Goal: Task Accomplishment & Management: Use online tool/utility

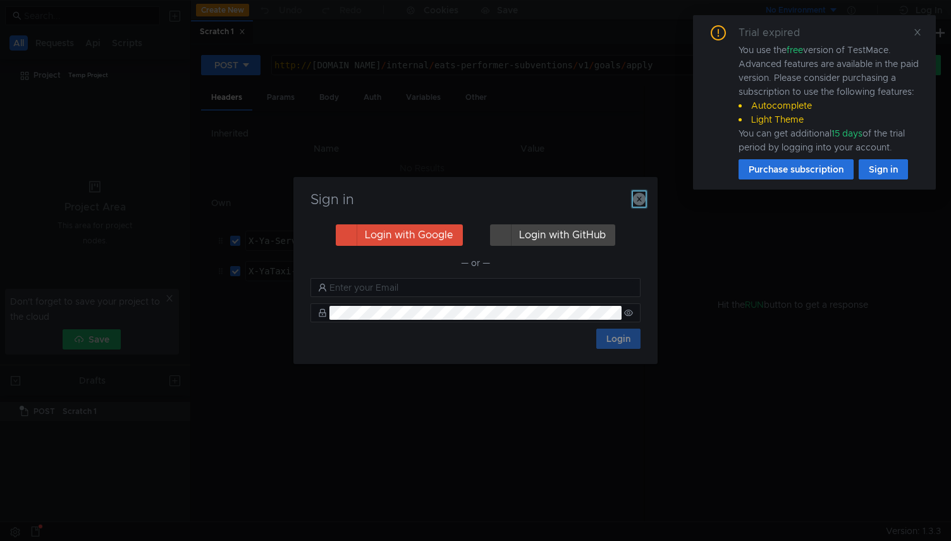
click at [644, 204] on icon "button" at bounding box center [639, 199] width 13 height 13
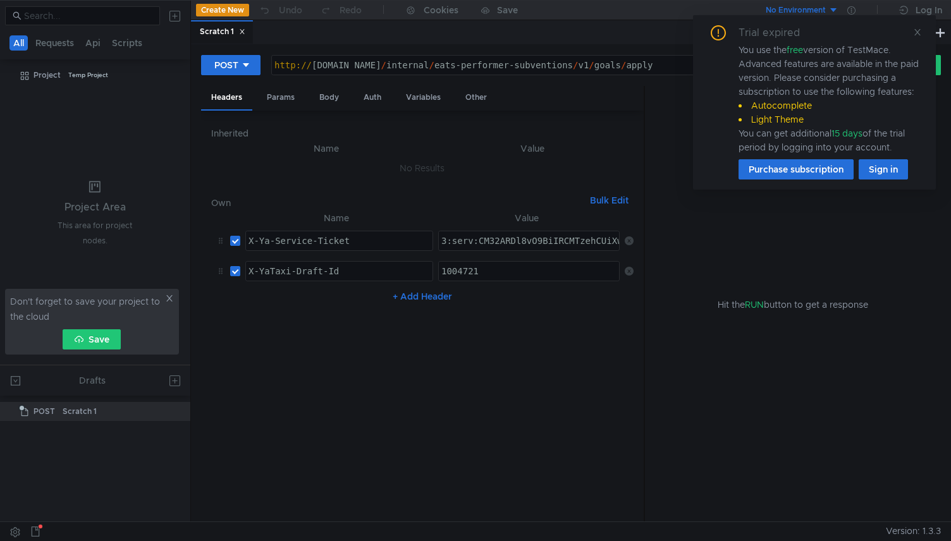
click at [230, 8] on button "Create New" at bounding box center [222, 10] width 53 height 13
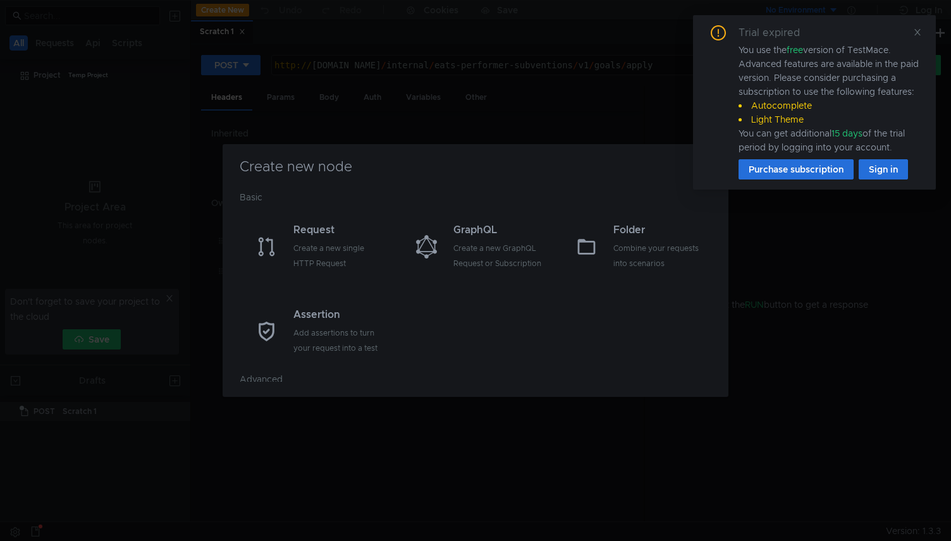
click at [517, 438] on div "Create new node Basic Request Create a new single HTTP Request GraphQL Create a…" at bounding box center [475, 270] width 951 height 541
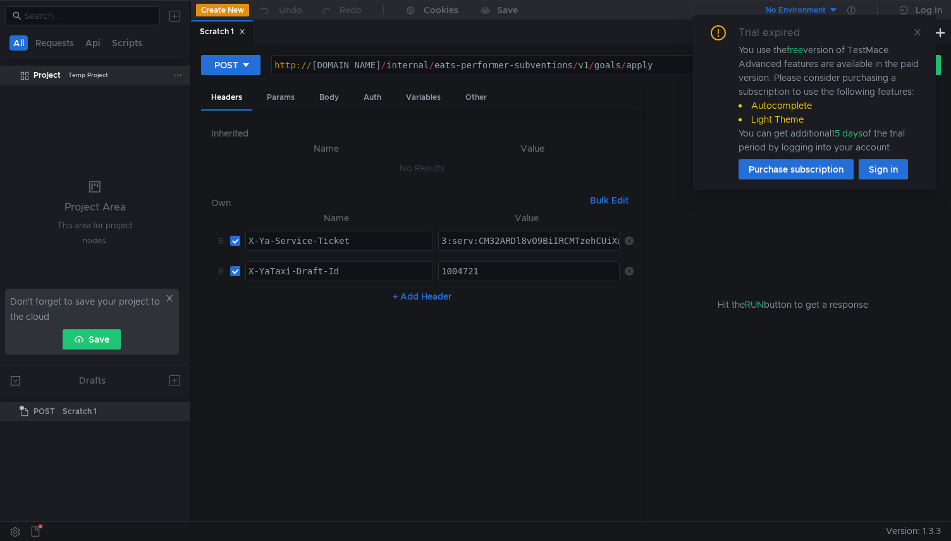
click at [179, 76] on icon at bounding box center [177, 75] width 9 height 9
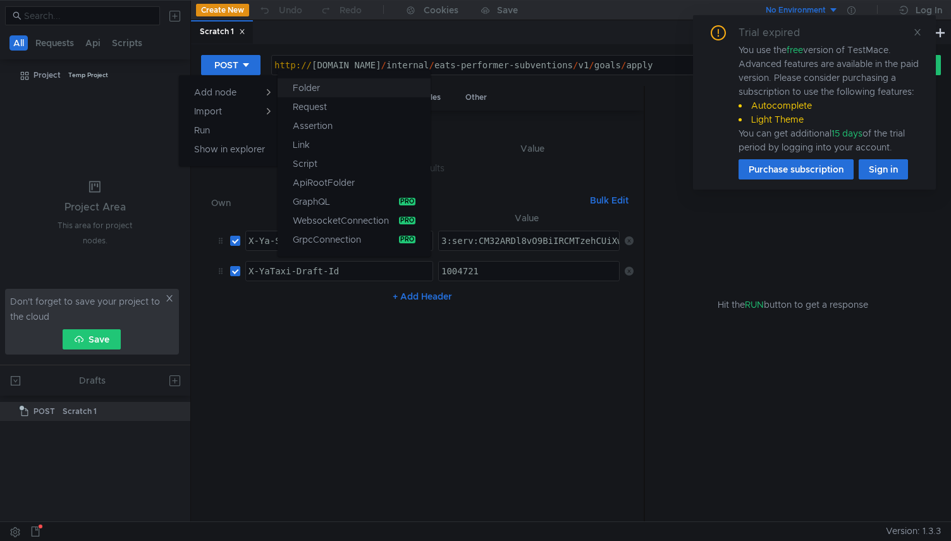
click at [327, 92] on button "Folder" at bounding box center [354, 87] width 153 height 19
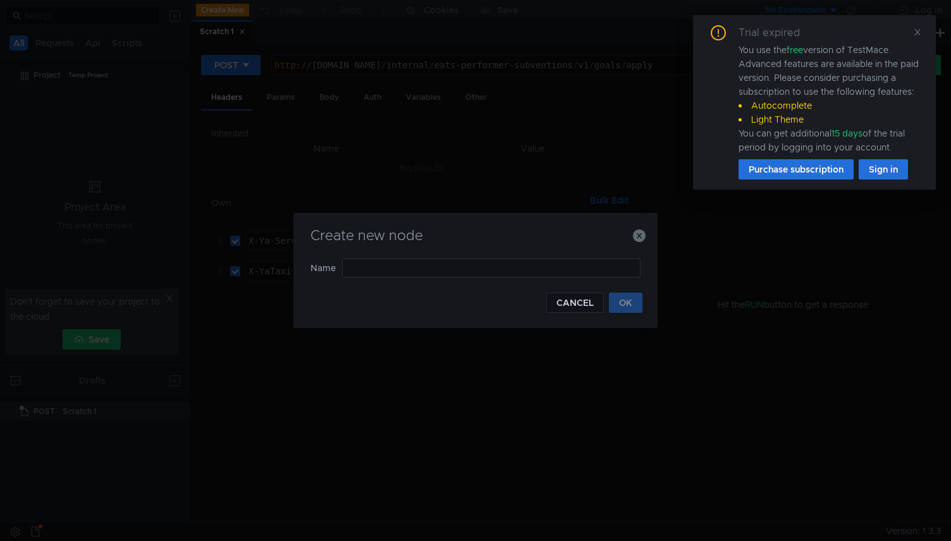
type input "n"
type input "m"
click at [631, 305] on button "OK" at bounding box center [626, 303] width 34 height 20
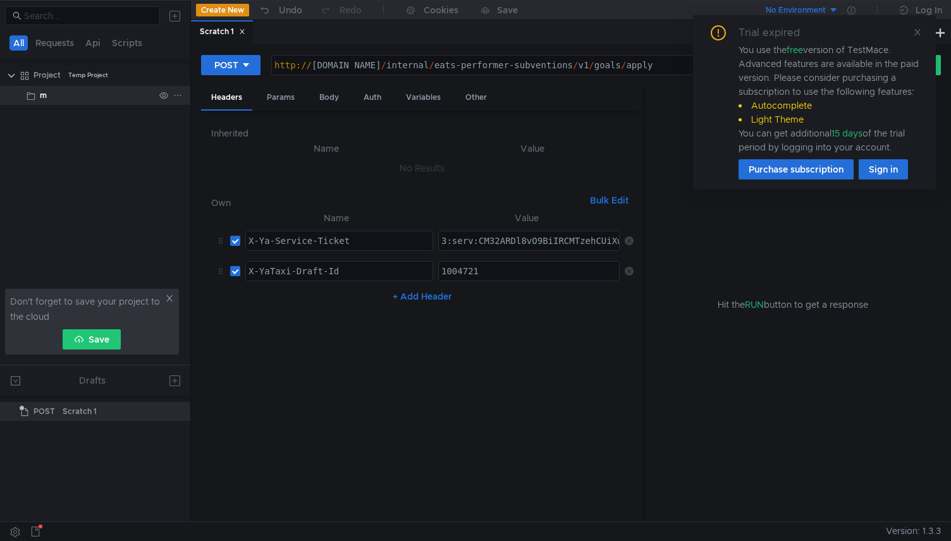
click at [52, 90] on div "m" at bounding box center [97, 95] width 114 height 19
click at [74, 95] on div "m" at bounding box center [97, 95] width 114 height 19
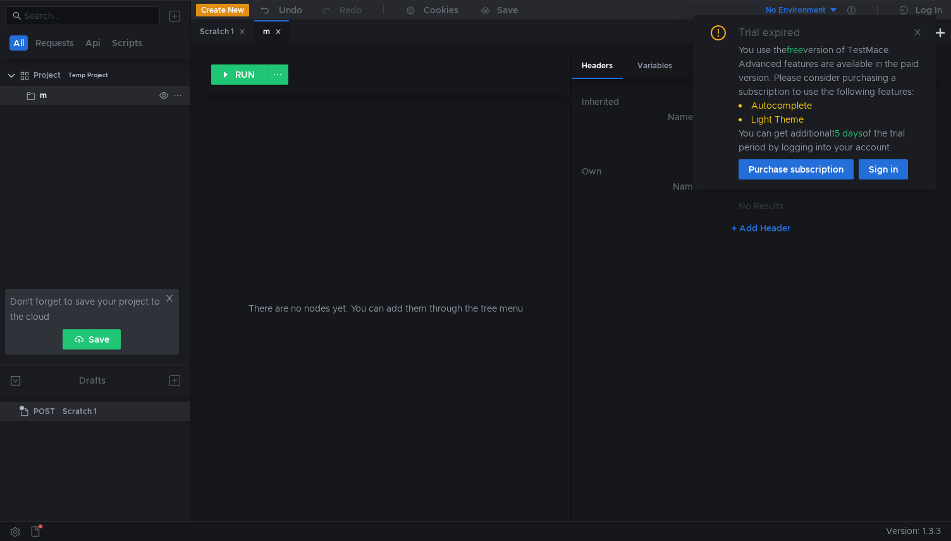
click at [173, 99] on icon at bounding box center [177, 95] width 9 height 9
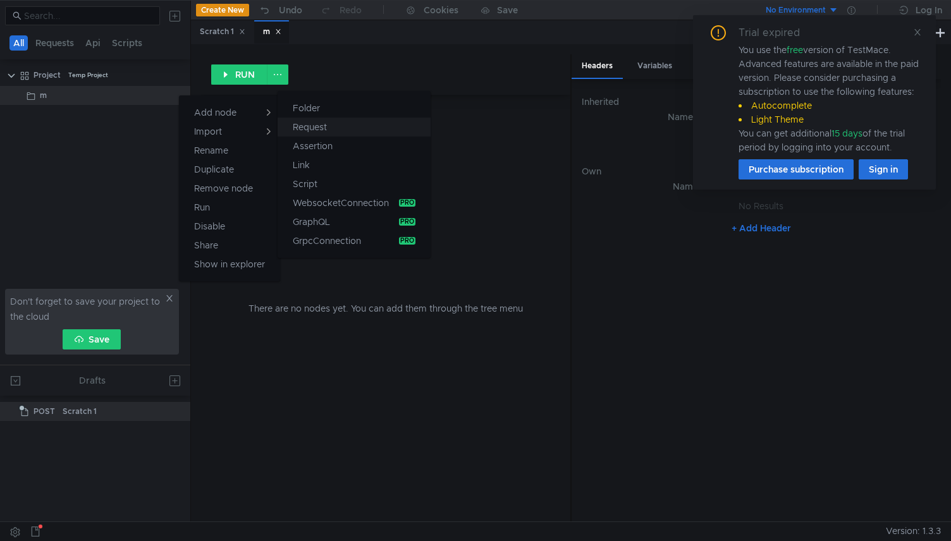
click at [317, 127] on app-tour-anchor "Request" at bounding box center [310, 126] width 34 height 15
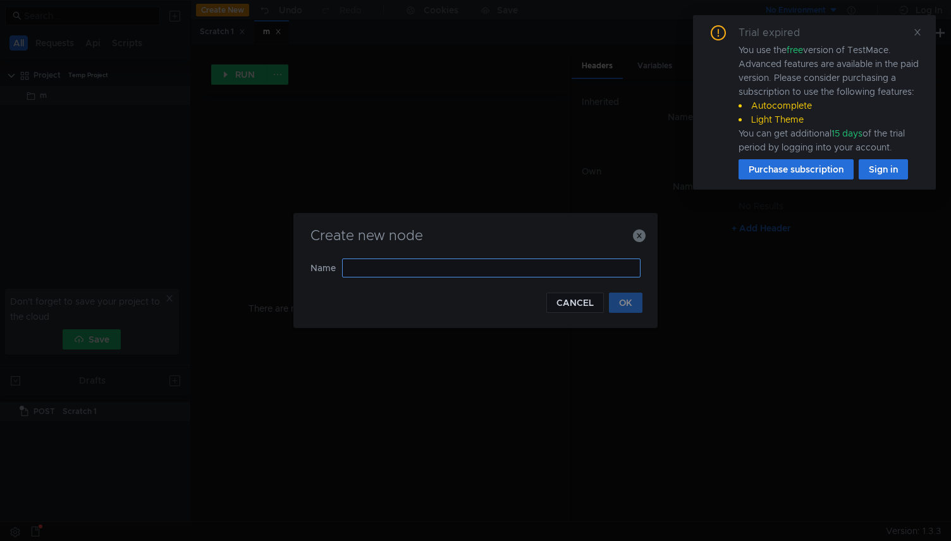
click at [481, 271] on input "text" at bounding box center [491, 268] width 298 height 19
type input "main"
click at [629, 310] on button "OK" at bounding box center [626, 303] width 34 height 20
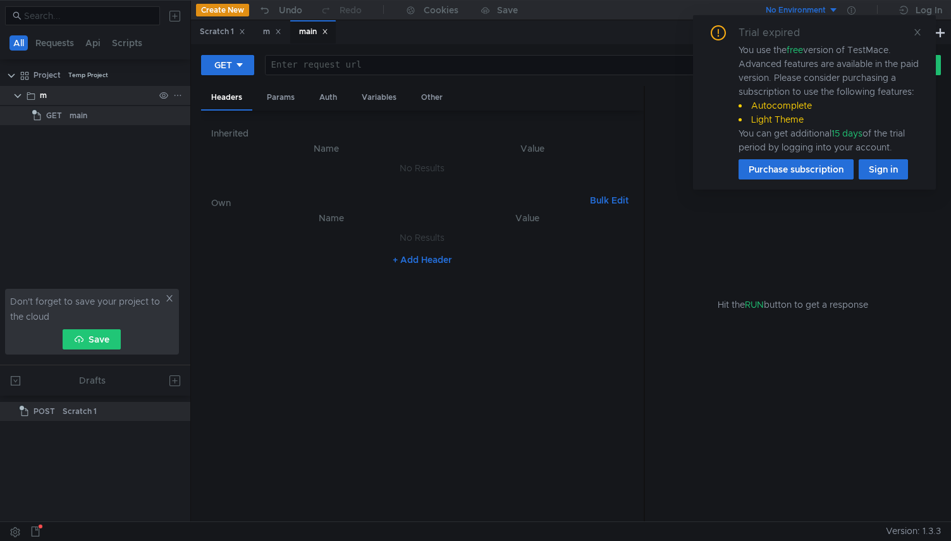
click at [69, 94] on div "m" at bounding box center [97, 95] width 114 height 19
click at [181, 94] on div at bounding box center [170, 95] width 33 height 19
click at [174, 94] on icon at bounding box center [177, 95] width 9 height 9
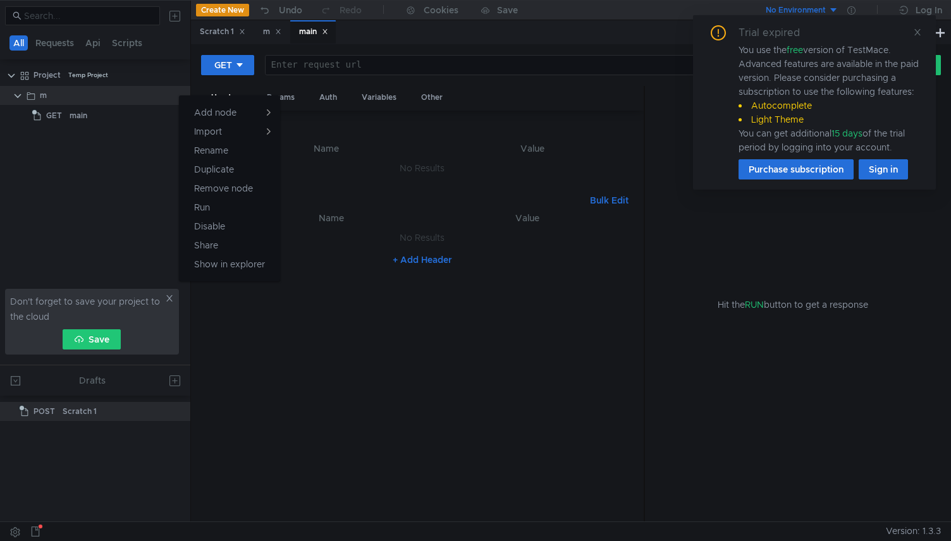
click at [72, 103] on div at bounding box center [475, 270] width 951 height 541
click at [64, 99] on div "m" at bounding box center [97, 95] width 114 height 19
click at [40, 97] on div "m" at bounding box center [43, 95] width 7 height 19
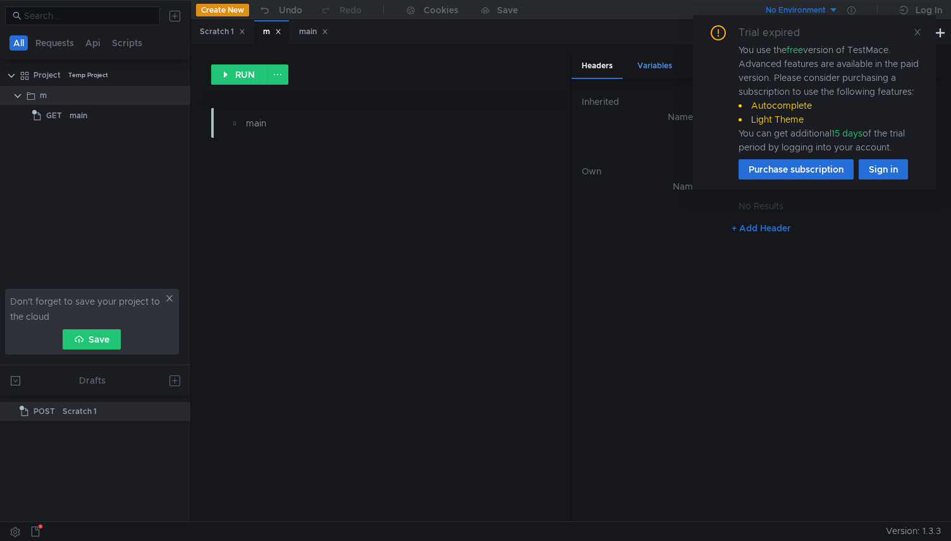
click at [658, 62] on div "Variables" at bounding box center [654, 65] width 55 height 23
click at [911, 30] on div "Trial expired You use the free version of TestMace. Advanced features are avail…" at bounding box center [814, 102] width 212 height 154
click at [917, 30] on icon at bounding box center [917, 32] width 9 height 9
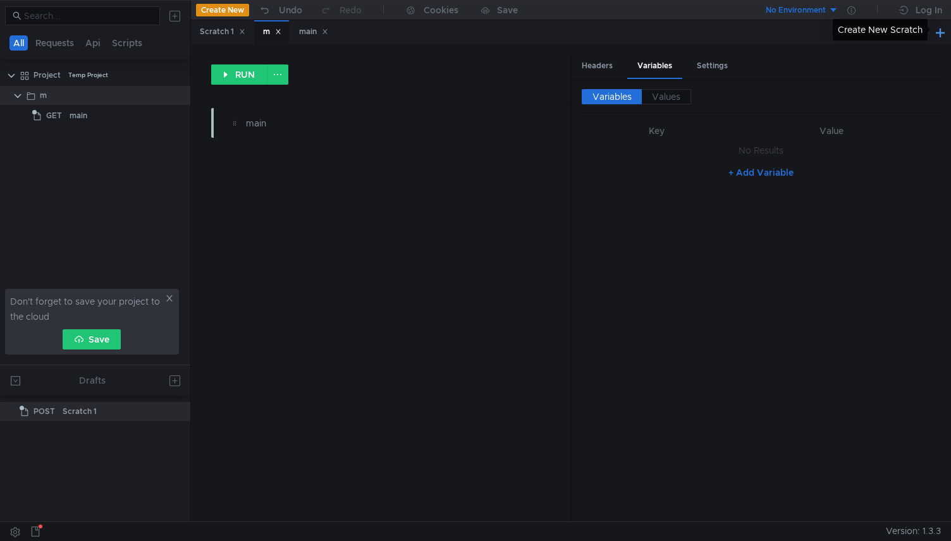
click at [937, 31] on button at bounding box center [940, 32] width 15 height 15
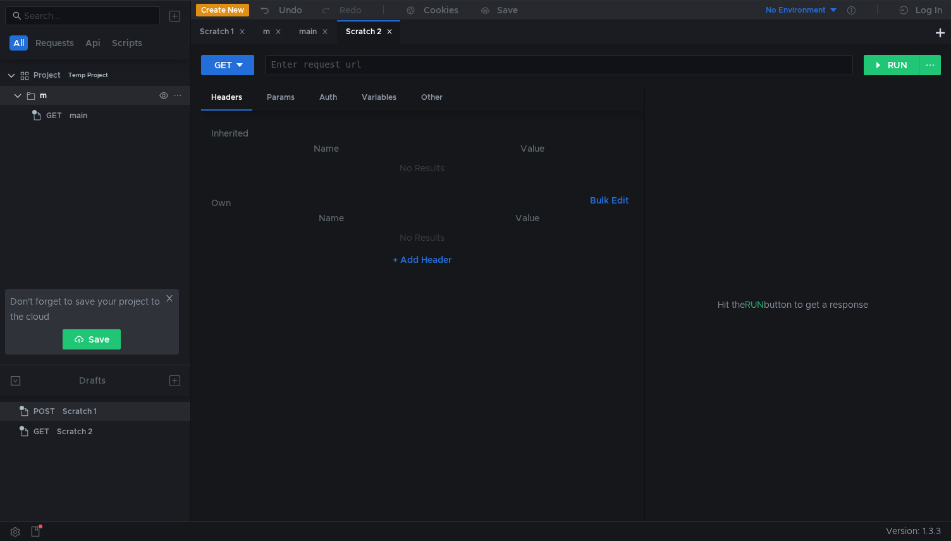
click at [81, 101] on div "m" at bounding box center [97, 95] width 114 height 19
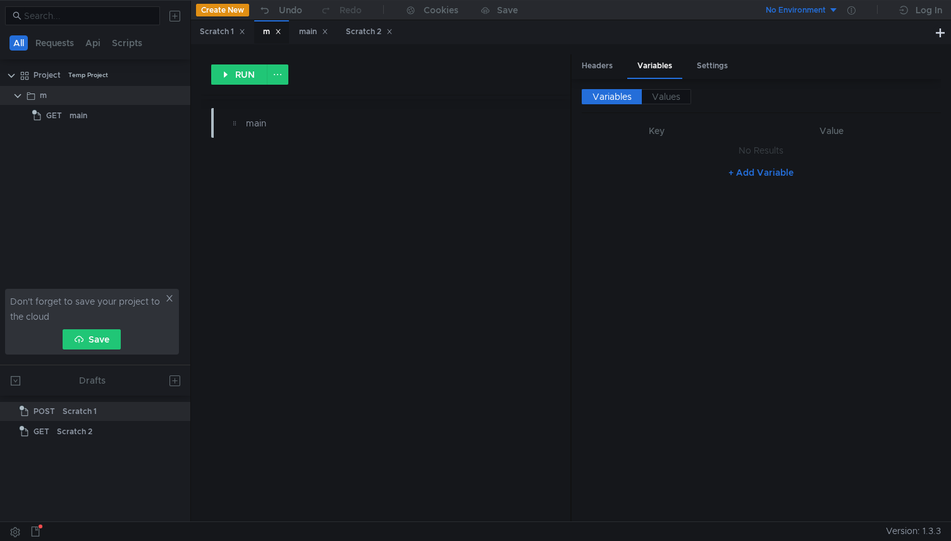
click at [745, 176] on button "+ Add Variable" at bounding box center [760, 172] width 85 height 20
click at [689, 155] on div at bounding box center [651, 164] width 128 height 30
type textarea "SREVICE_NAME"
click at [604, 155] on div "SREVICE_NAME" at bounding box center [651, 164] width 128 height 30
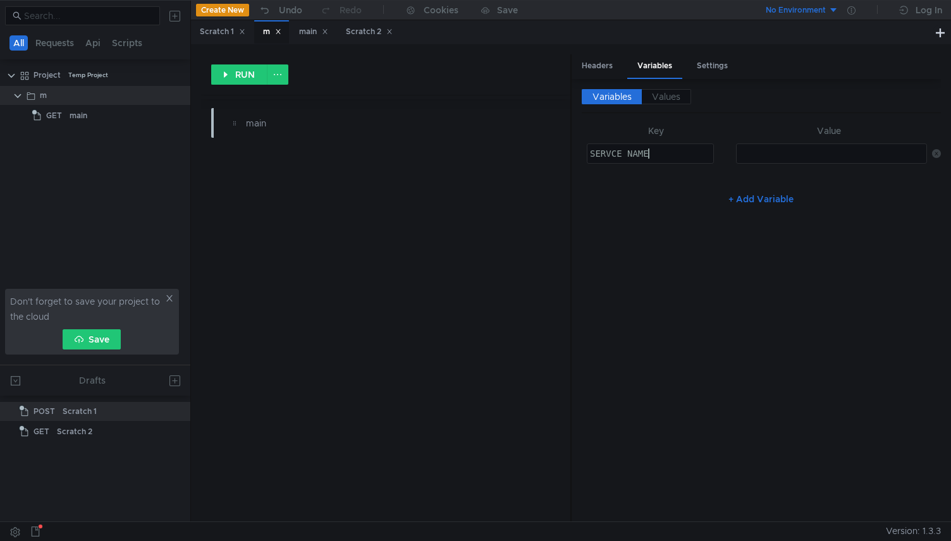
click at [651, 150] on div "SERVCE_NAME" at bounding box center [651, 164] width 128 height 30
click at [644, 185] on nz-table "Key Value service_name service_name ההההההההההההההההההההההההההההההההההההההההההה…" at bounding box center [761, 156] width 359 height 66
click at [670, 160] on div "service_name" at bounding box center [651, 164] width 128 height 30
type textarea "serviceName"
click at [761, 198] on button "+ Add Variable" at bounding box center [760, 199] width 85 height 20
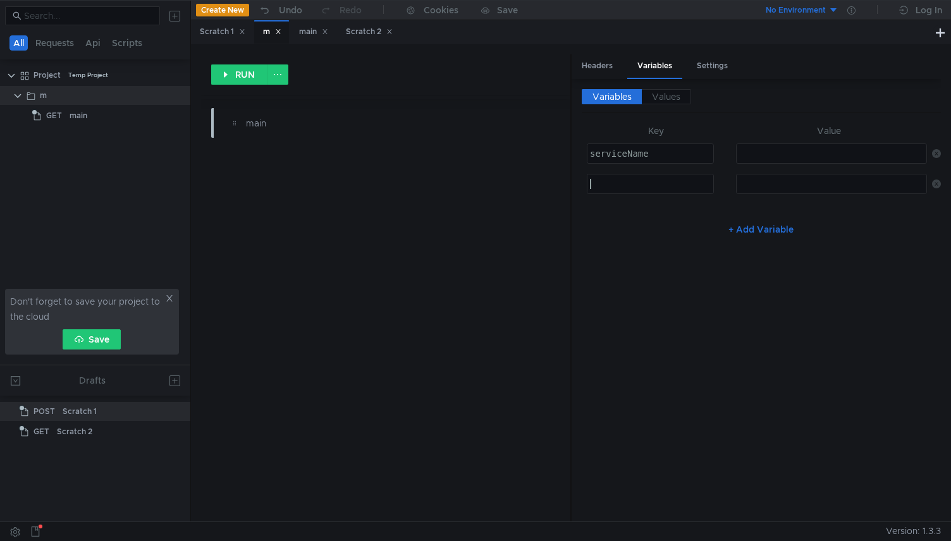
click at [666, 188] on div at bounding box center [651, 194] width 128 height 30
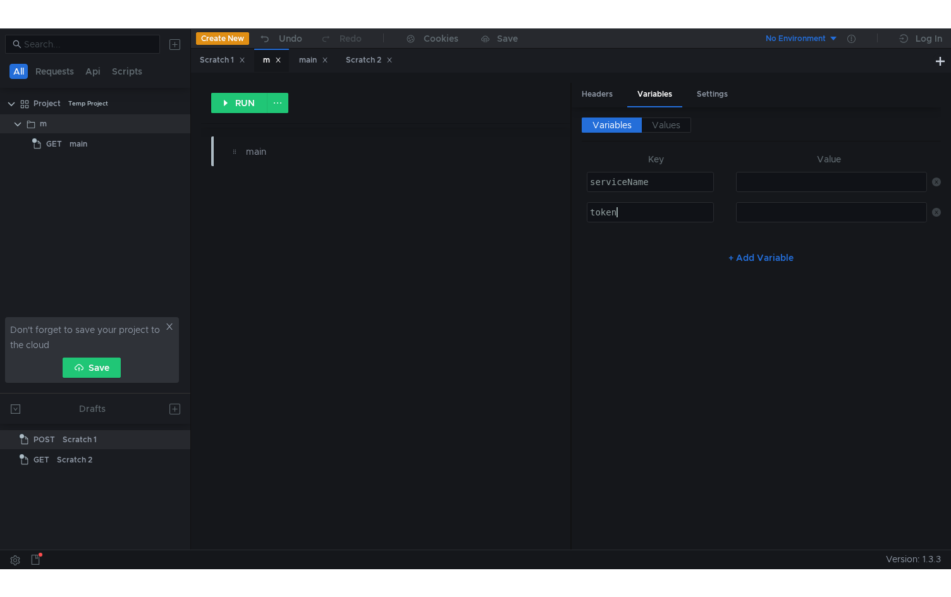
scroll to position [0, 1]
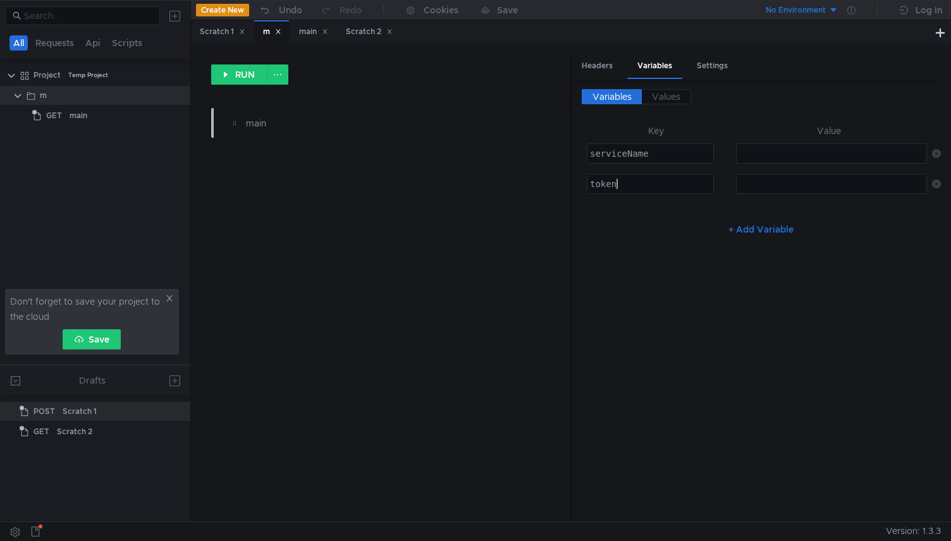
type textarea "token"
click at [757, 150] on div at bounding box center [832, 164] width 190 height 30
paste textarea "race-m3400-01"
type textarea "race-m3400-01"
click at [756, 187] on div at bounding box center [832, 194] width 190 height 30
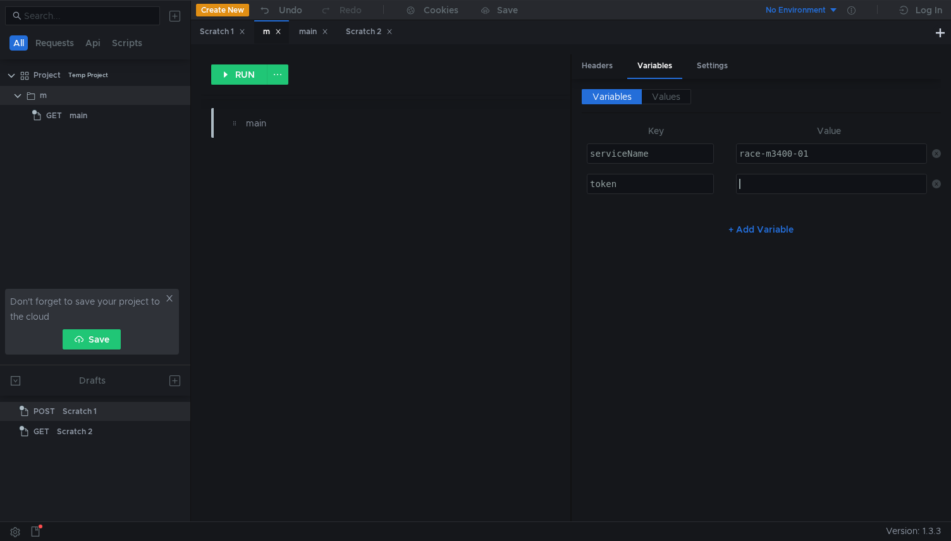
paste textarea "YrxE9TYfWhDoLgYx43pw"
type textarea "YrxE9TYfWhDoLgYx43pw"
click at [601, 59] on div "Headers" at bounding box center [597, 65] width 51 height 23
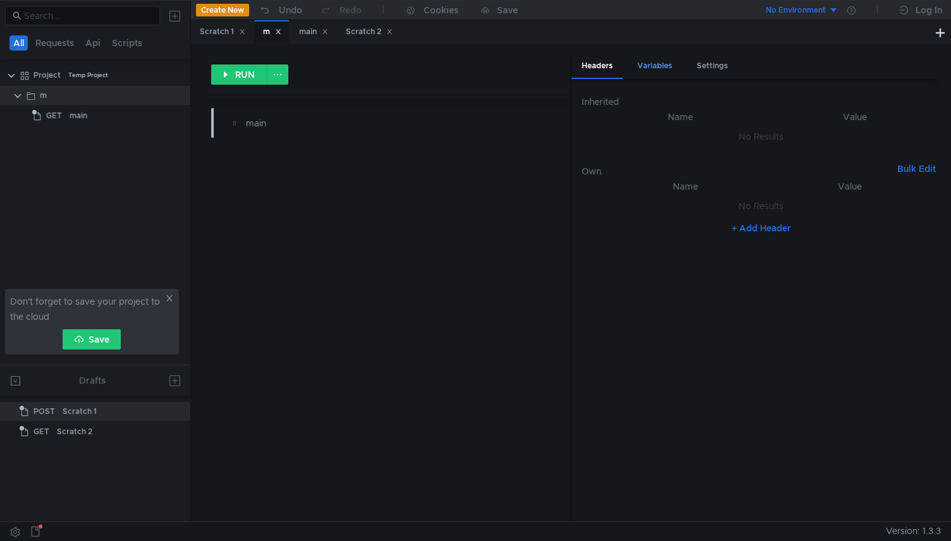
click at [656, 67] on div "Variables" at bounding box center [654, 65] width 55 height 23
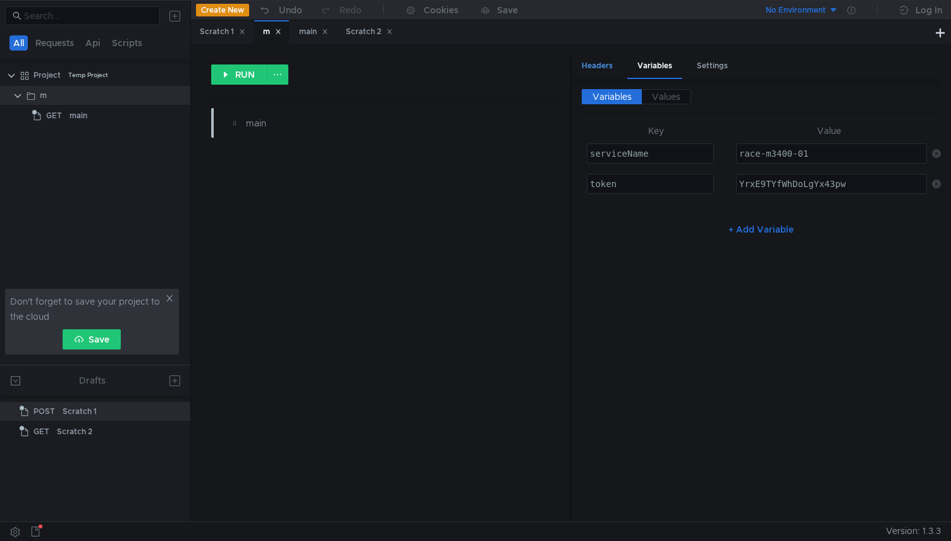
click at [601, 72] on div "Headers" at bounding box center [597, 65] width 51 height 23
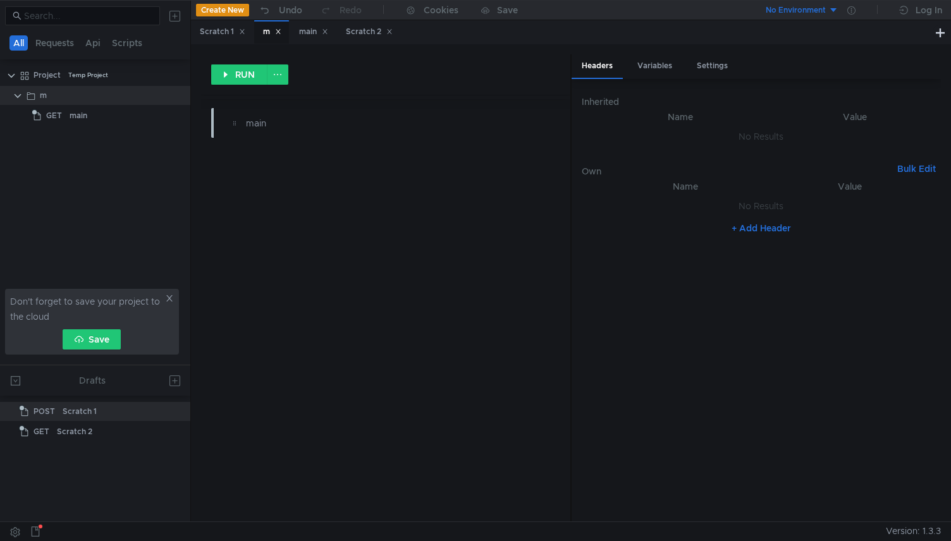
click at [427, 271] on div "RUN main" at bounding box center [385, 287] width 369 height 467
click at [80, 117] on div "main" at bounding box center [79, 115] width 18 height 19
click at [104, 110] on div "main" at bounding box center [112, 115] width 85 height 19
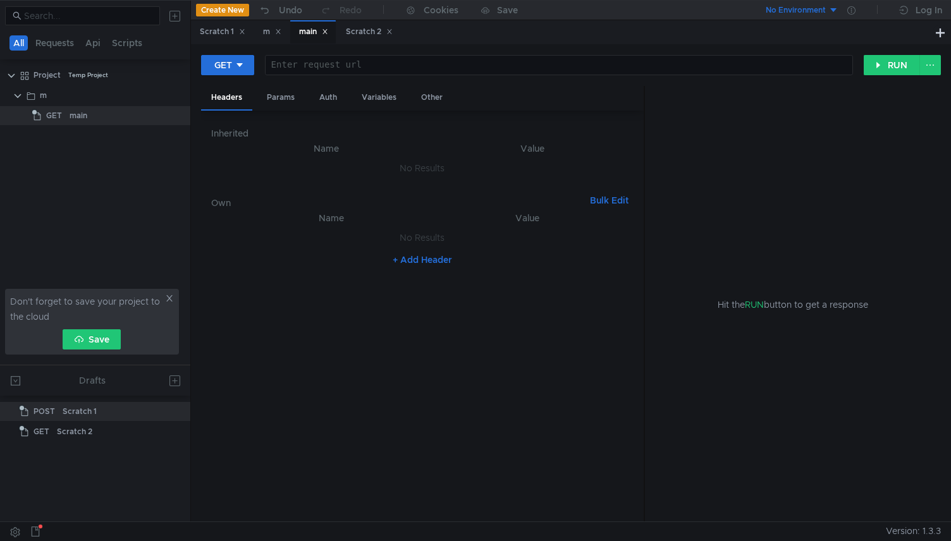
click at [360, 66] on div at bounding box center [559, 75] width 587 height 30
click at [237, 64] on icon at bounding box center [239, 65] width 6 height 4
click at [224, 109] on li "POST" at bounding box center [228, 112] width 55 height 20
click at [369, 62] on div at bounding box center [562, 75] width 581 height 30
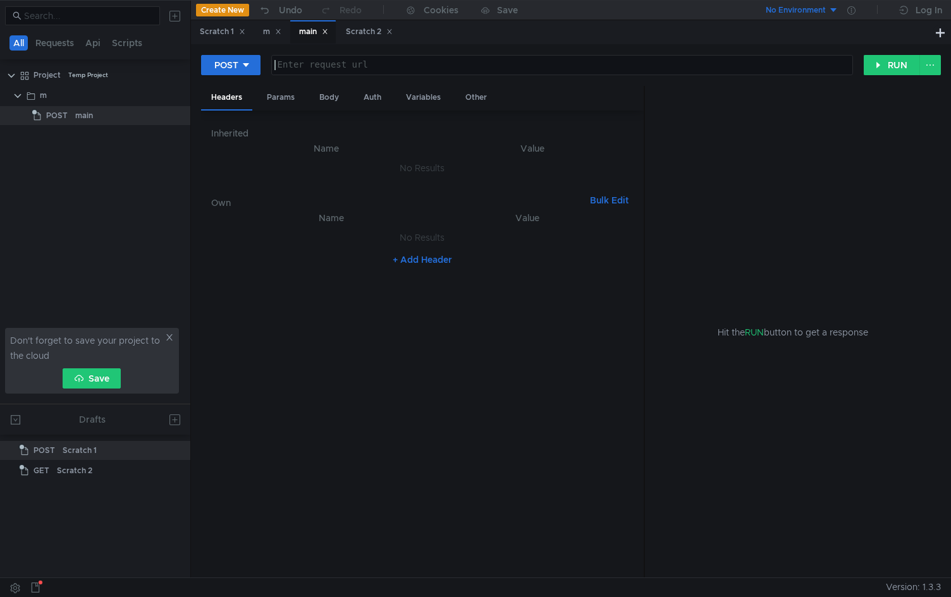
click at [343, 70] on div at bounding box center [562, 75] width 581 height 30
paste textarea "[URL]"
type textarea "[URL]"
click at [425, 260] on button "+ Add Header" at bounding box center [423, 259] width 70 height 15
click at [318, 226] on td "ההההההההההההההההההההההההההההההההההההההההההההההההההההההההההההההההההההההההההההההה…" at bounding box center [336, 241] width 193 height 30
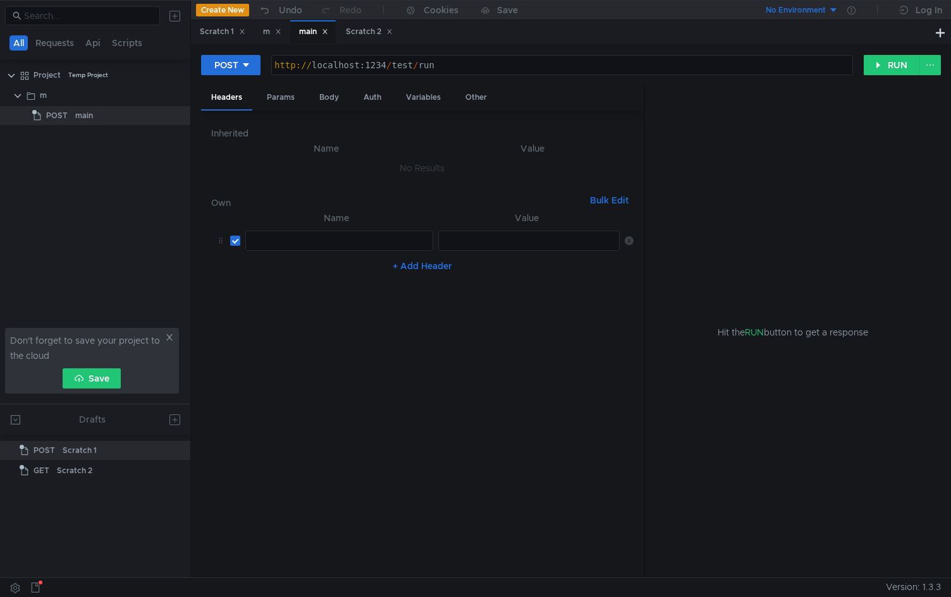
click at [338, 242] on div at bounding box center [339, 251] width 187 height 30
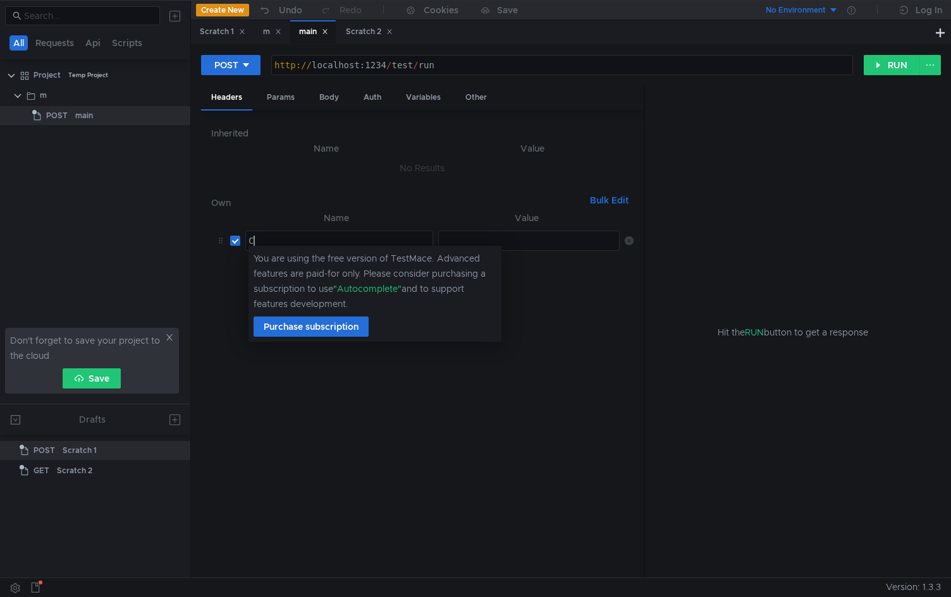
type textarea "C"
click at [357, 240] on div "C" at bounding box center [339, 251] width 187 height 30
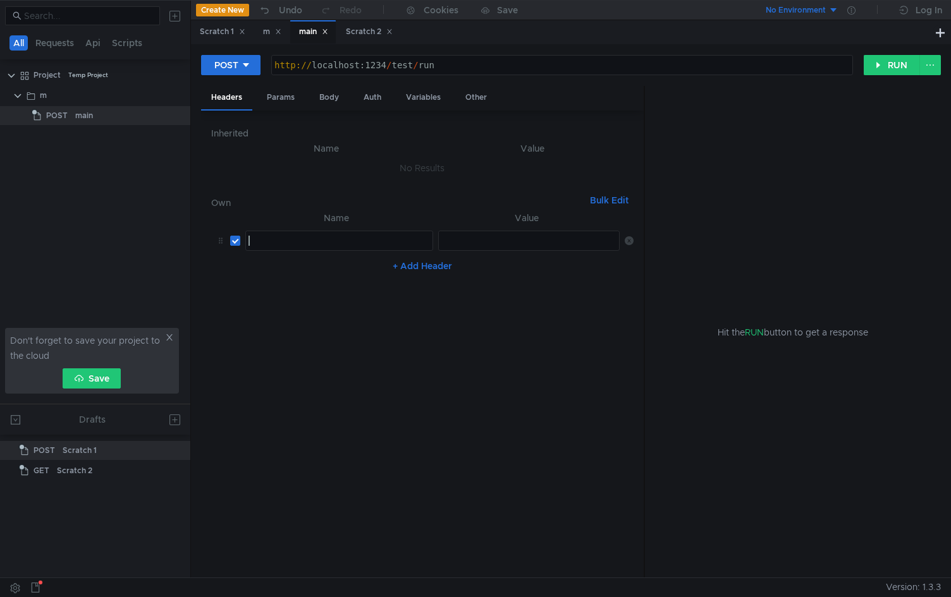
paste textarea "Content-Type"
type textarea "Content-Type"
click at [536, 243] on div at bounding box center [530, 251] width 182 height 30
paste textarea "application/json"
type textarea "application/json"
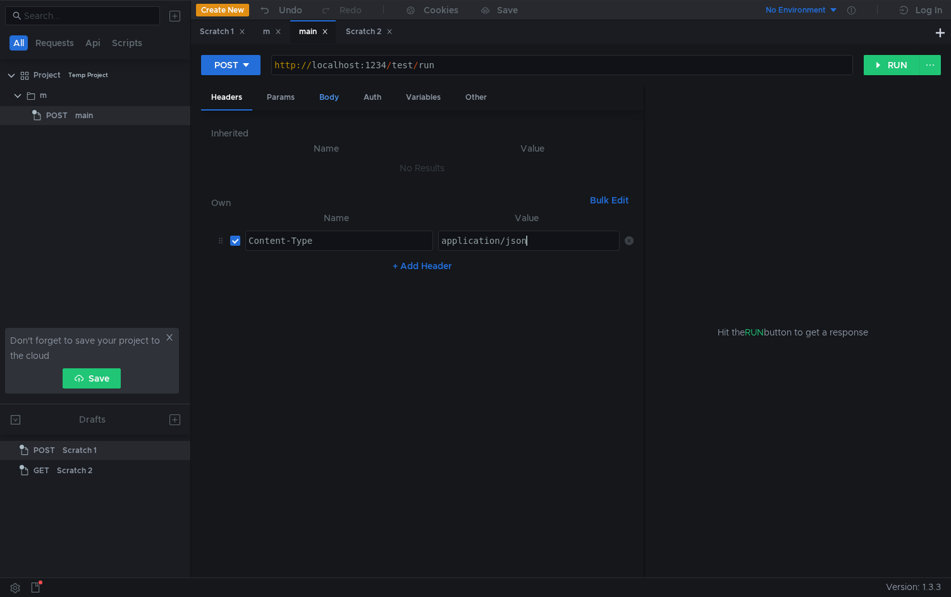
click at [323, 103] on div "Body" at bounding box center [329, 97] width 40 height 23
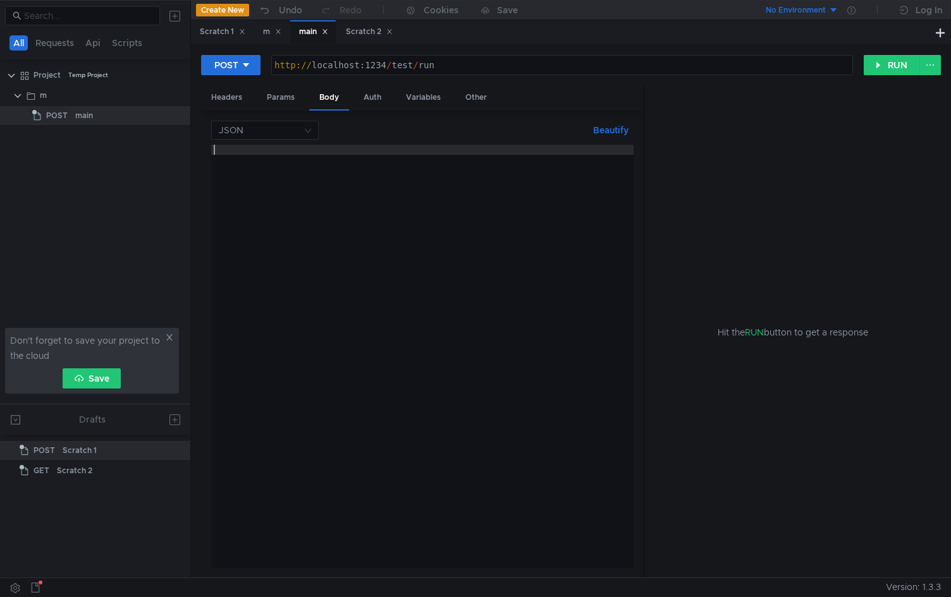
click at [506, 200] on div at bounding box center [422, 367] width 422 height 444
paste textarea "}"
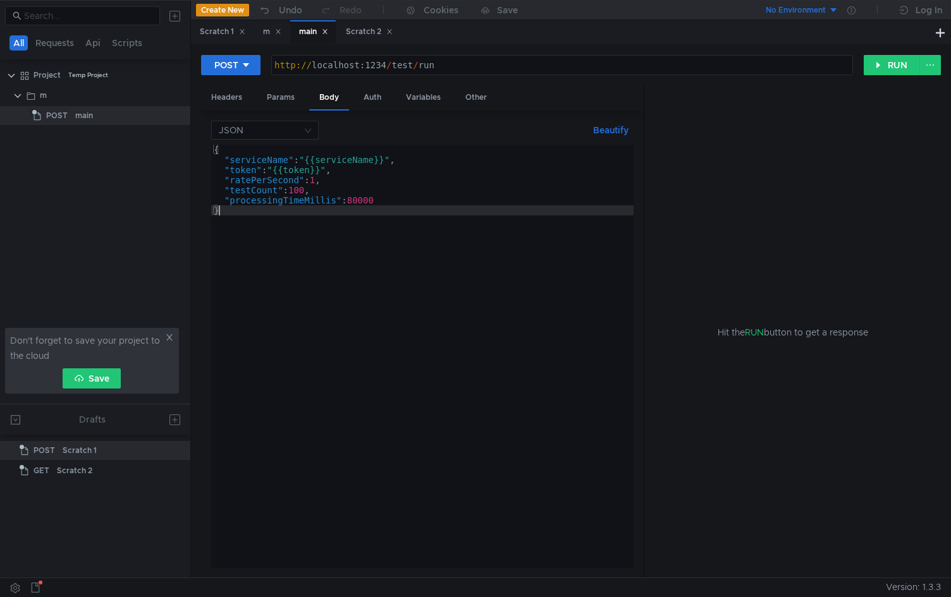
click at [367, 163] on div "{ "serviceName" : "{{serviceName}}" , "token" : "{{token}}" , "ratePerSecond" :…" at bounding box center [422, 367] width 422 height 444
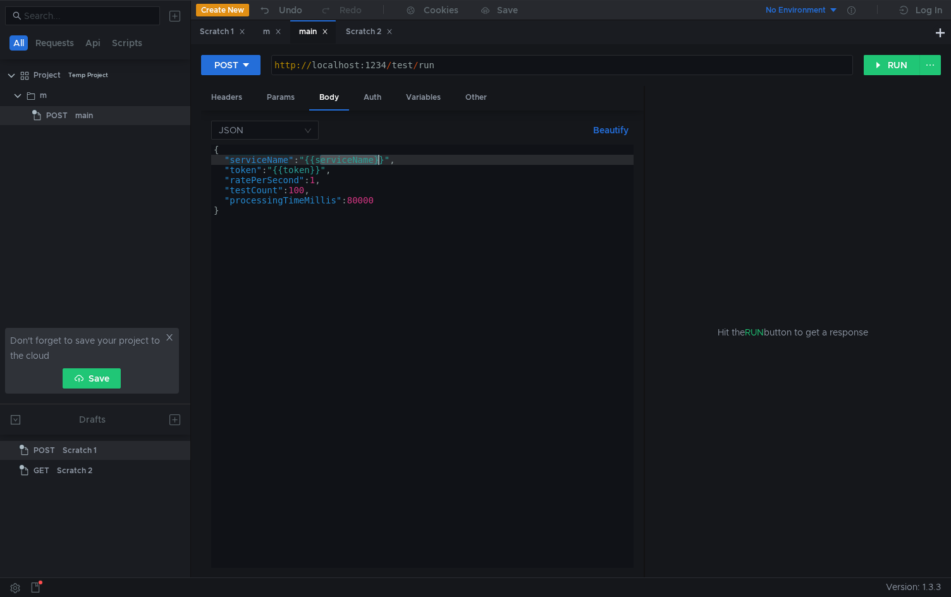
click at [367, 163] on div "{ "serviceName" : "{{serviceName}}" , "token" : "{{token}}" , "ratePerSecond" :…" at bounding box center [422, 367] width 422 height 444
click at [386, 221] on div "{ "serviceName" : "{{serviceName}}" , "token" : "{{token}}" , "ratePerSecond" :…" at bounding box center [422, 367] width 422 height 444
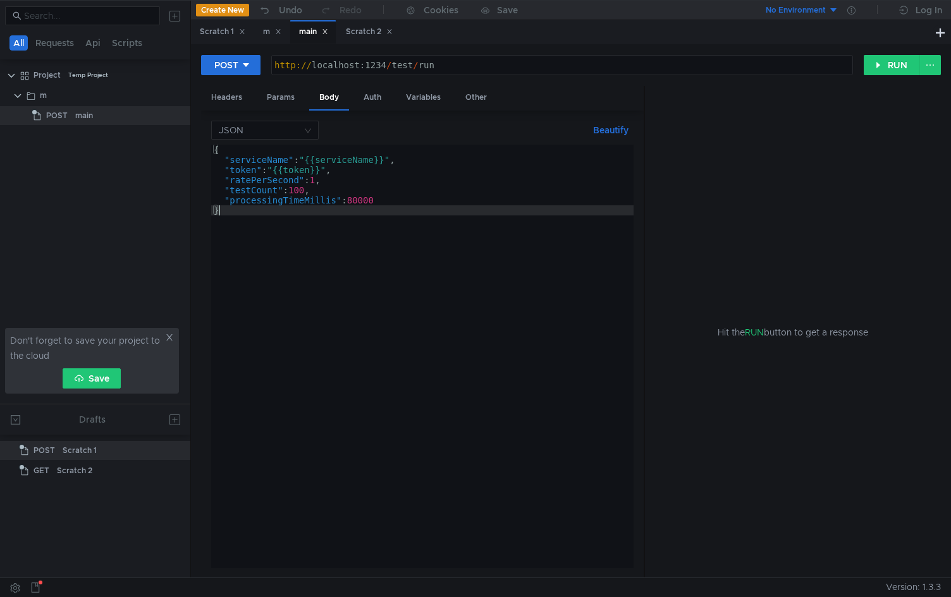
click at [352, 262] on div "{ "serviceName" : "{{serviceName}}" , "token" : "{{token}}" , "ratePerSecond" :…" at bounding box center [422, 367] width 422 height 444
click at [307, 161] on div "{ "serviceName" : "{{serviceName}}" , "token" : "{{token}}" , "ratePerSecond" :…" at bounding box center [422, 367] width 422 height 444
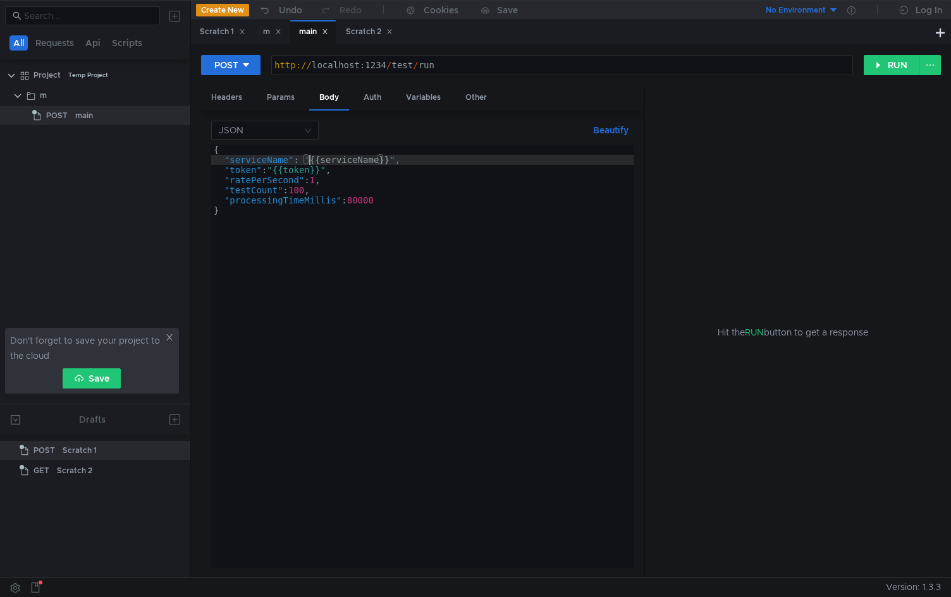
scroll to position [0, 7]
click at [393, 162] on div "{ "serviceName" : ' {{ serviceName }} ", "token" : "{{token}}" , "ratePerSecond…" at bounding box center [422, 367] width 422 height 444
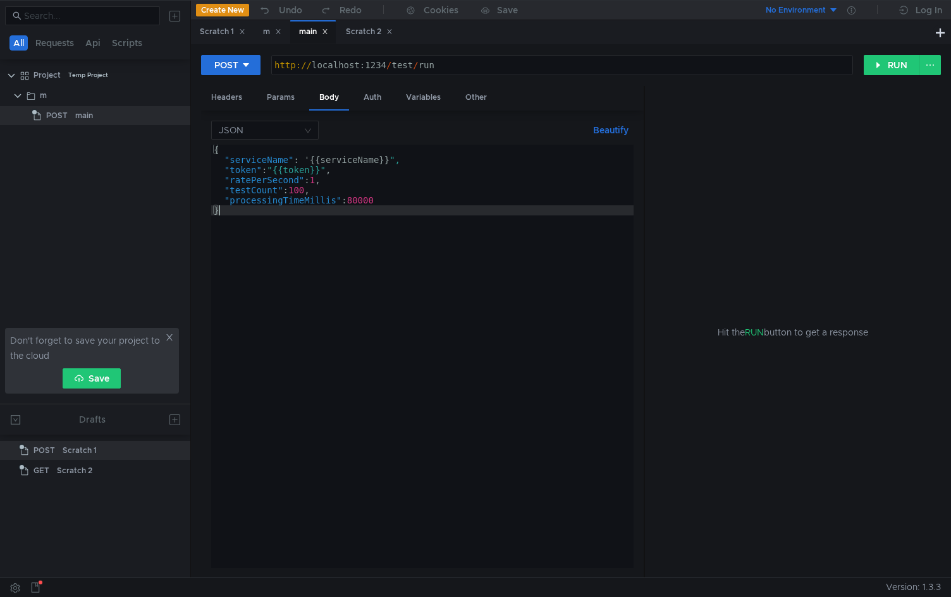
click at [305, 159] on div "{ "serviceName" : ' {{ serviceName }} ", "token" : "{{token}}" , "ratePerSecond…" at bounding box center [422, 367] width 422 height 444
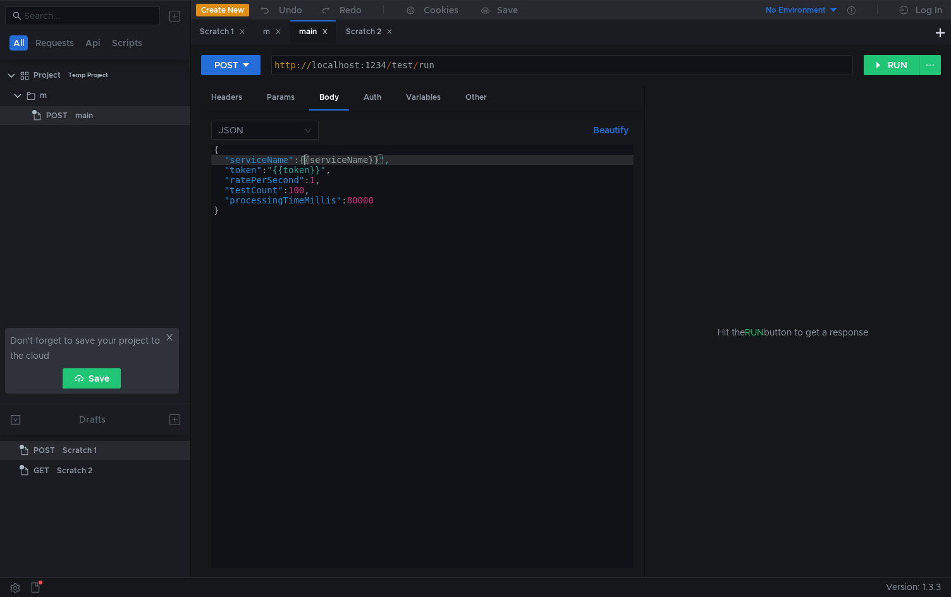
scroll to position [0, 7]
click at [378, 161] on div "{ "serviceName" : "{serviceName}}" , "token" : "{{token}}" , "ratePerSecond" : …" at bounding box center [422, 367] width 422 height 444
click at [320, 171] on div "{ "serviceName" : "{serviceName}" , "token" : "{{token}}" , "ratePerSecond" : 1…" at bounding box center [422, 367] width 422 height 444
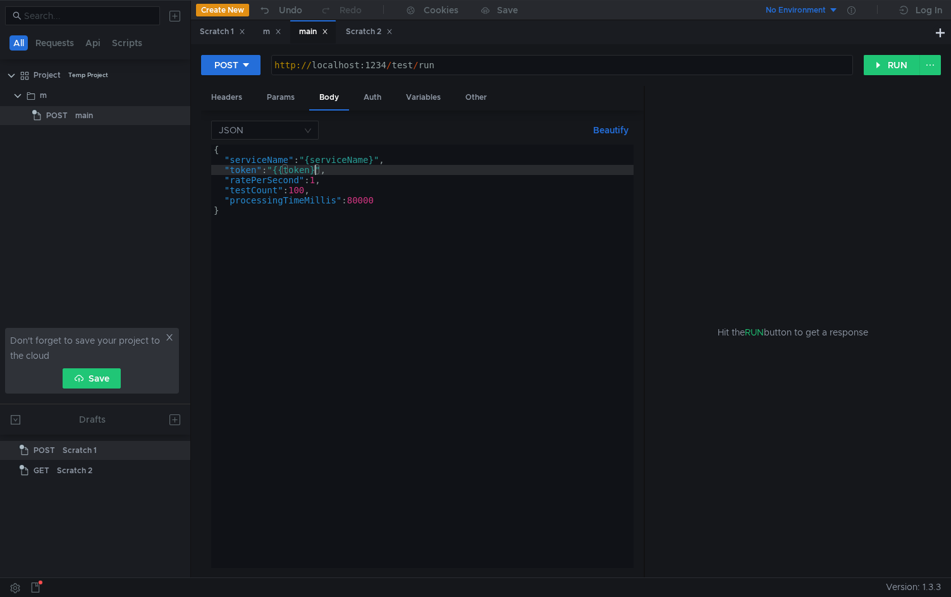
click at [285, 169] on div "{ "serviceName" : "{serviceName}" , "token" : "{{token}" , "ratePerSecond" : 1 …" at bounding box center [422, 367] width 422 height 444
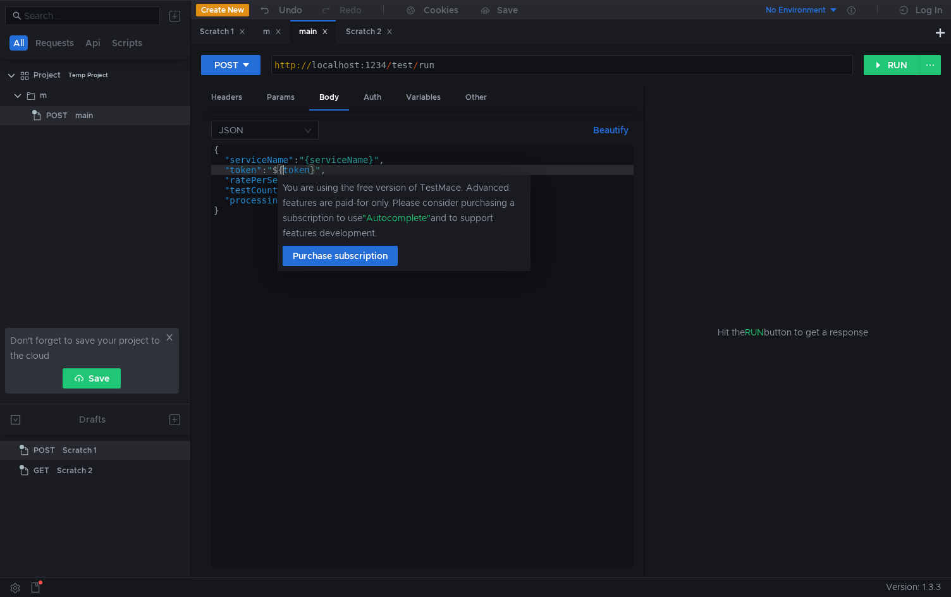
scroll to position [0, 5]
click at [310, 161] on div "{ "serviceName" : "{serviceName}" , "token" : " ${ token } " , "ratePerSecond" …" at bounding box center [422, 367] width 422 height 444
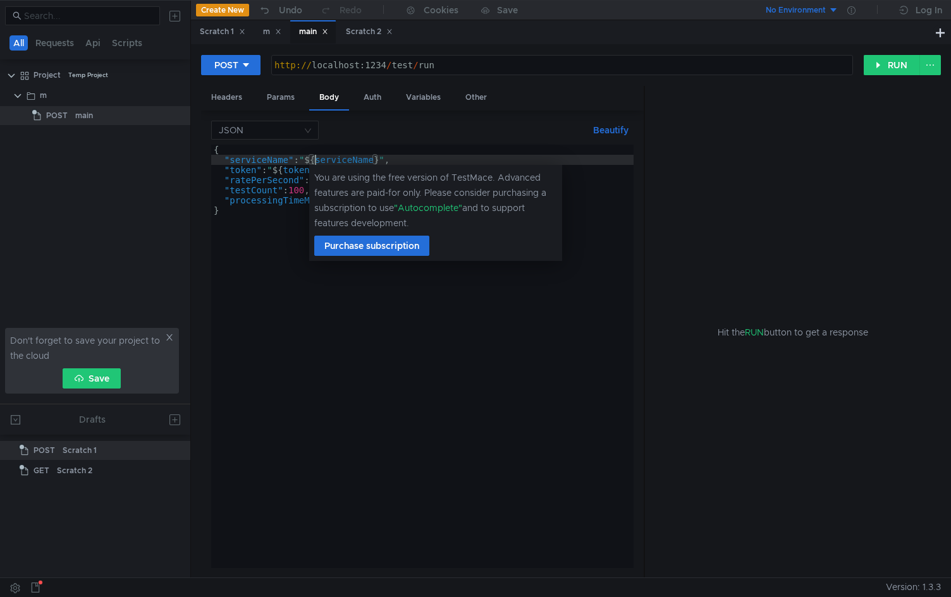
scroll to position [0, 7]
click at [348, 315] on div "{ "serviceName" : " ${ serviceName } " , "token" : " ${ token } " , "ratePerSec…" at bounding box center [422, 367] width 422 height 444
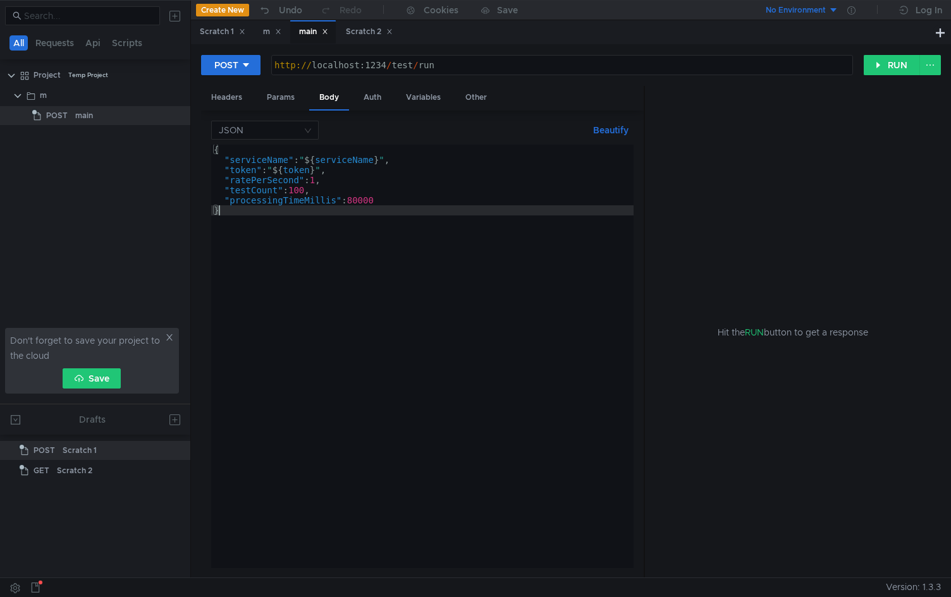
scroll to position [0, 0]
type textarea "}"
click at [234, 93] on div "Headers" at bounding box center [226, 97] width 51 height 23
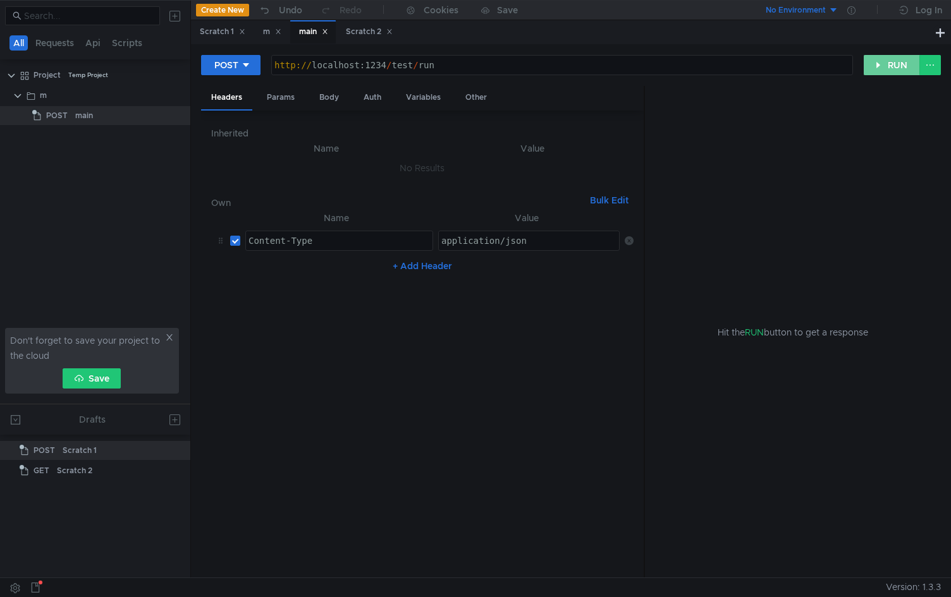
click at [890, 70] on button "RUN" at bounding box center [892, 65] width 56 height 20
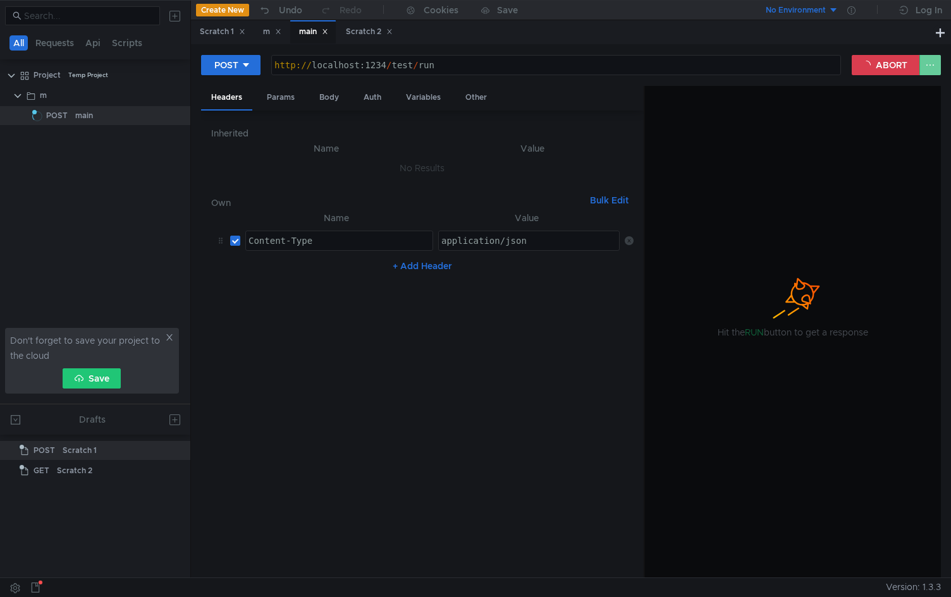
click at [934, 61] on button at bounding box center [929, 65] width 21 height 20
click at [934, 61] on div at bounding box center [475, 298] width 951 height 597
click at [824, 6] on div "No Environment" at bounding box center [796, 10] width 60 height 12
click at [717, 32] on div at bounding box center [475, 298] width 951 height 597
click at [662, 68] on div "http:// localhost:1234 / test / run" at bounding box center [556, 75] width 568 height 30
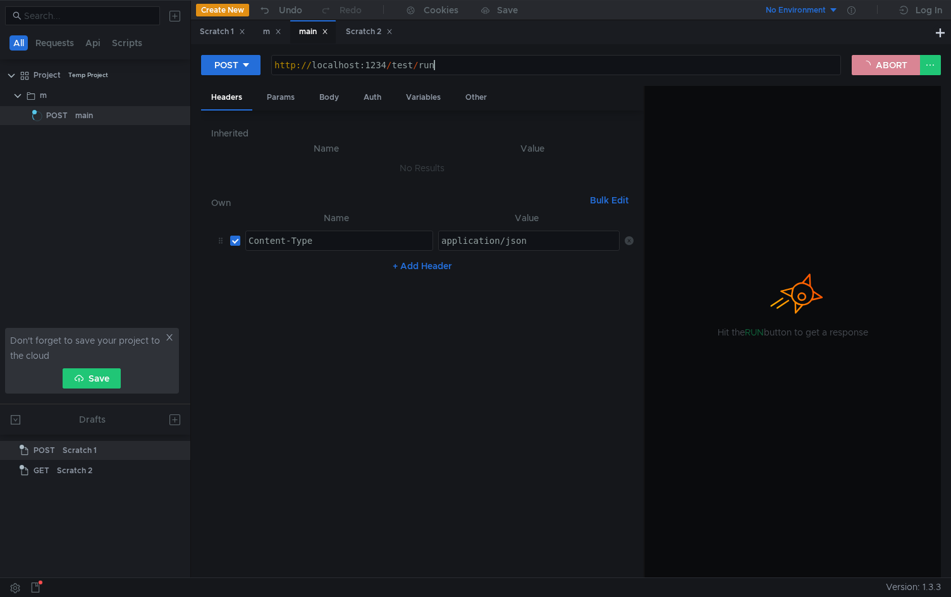
click at [910, 68] on button "ABORT" at bounding box center [886, 65] width 68 height 20
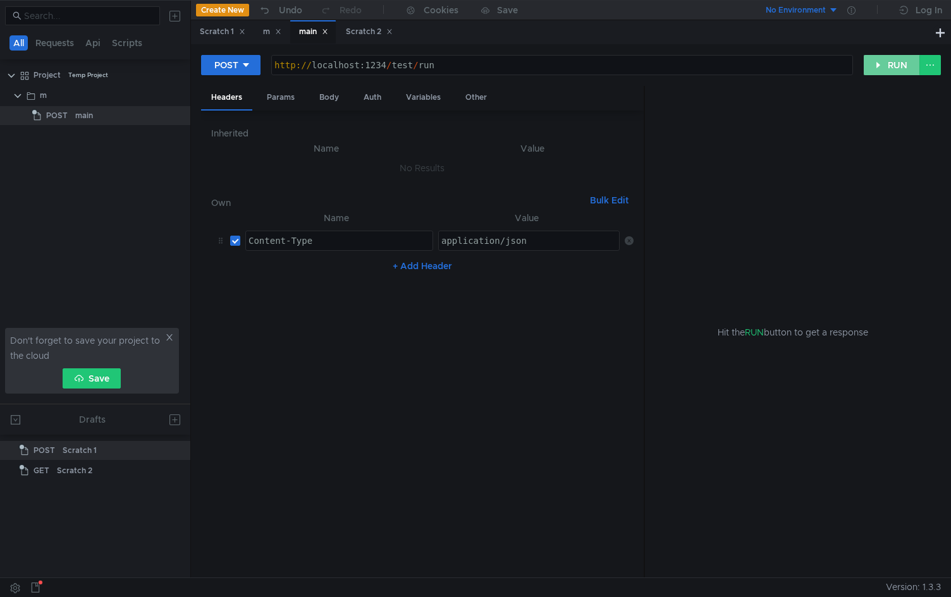
click at [902, 68] on button "RUN" at bounding box center [892, 65] width 56 height 20
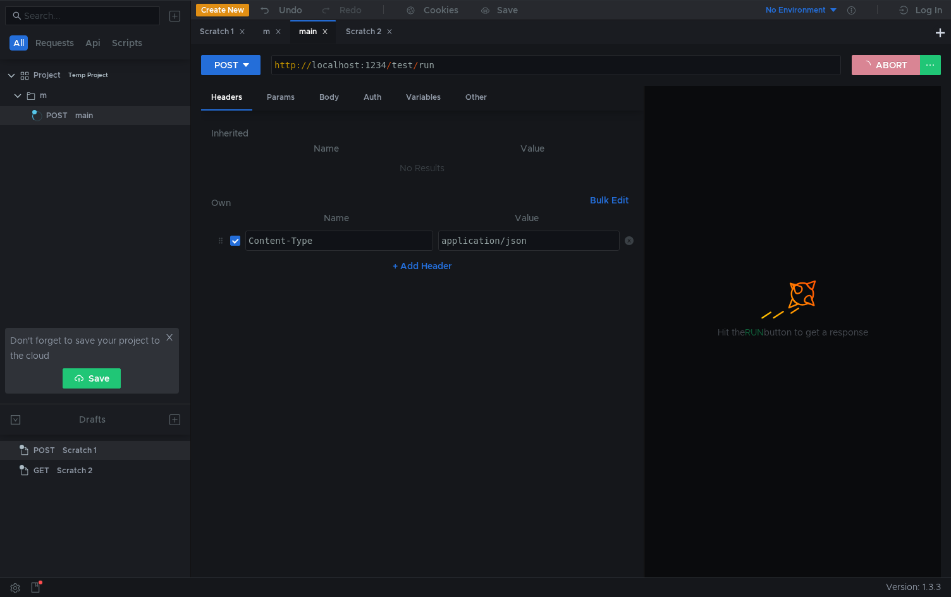
click at [902, 68] on button "ABORT" at bounding box center [886, 65] width 68 height 20
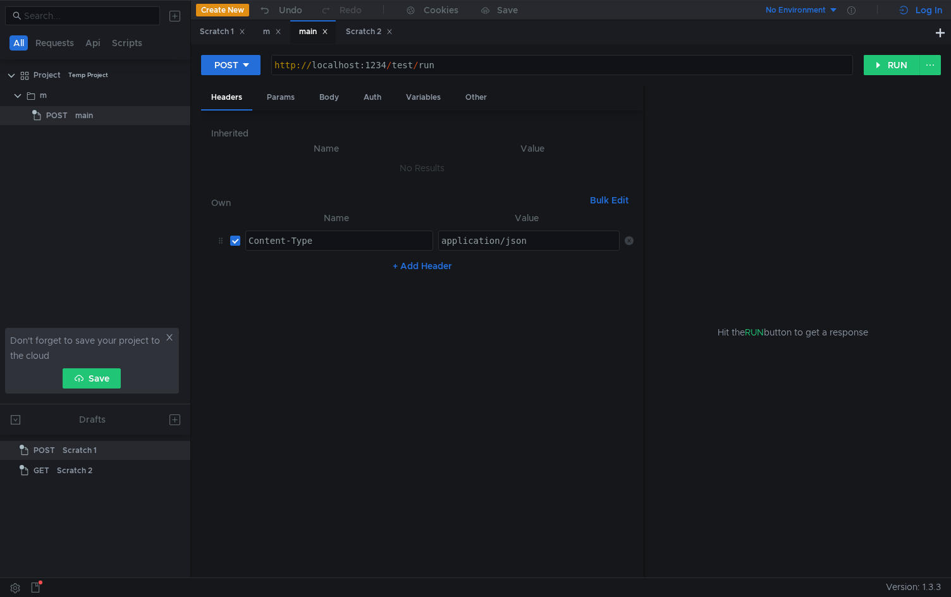
click at [931, 9] on div "Log In" at bounding box center [928, 10] width 27 height 15
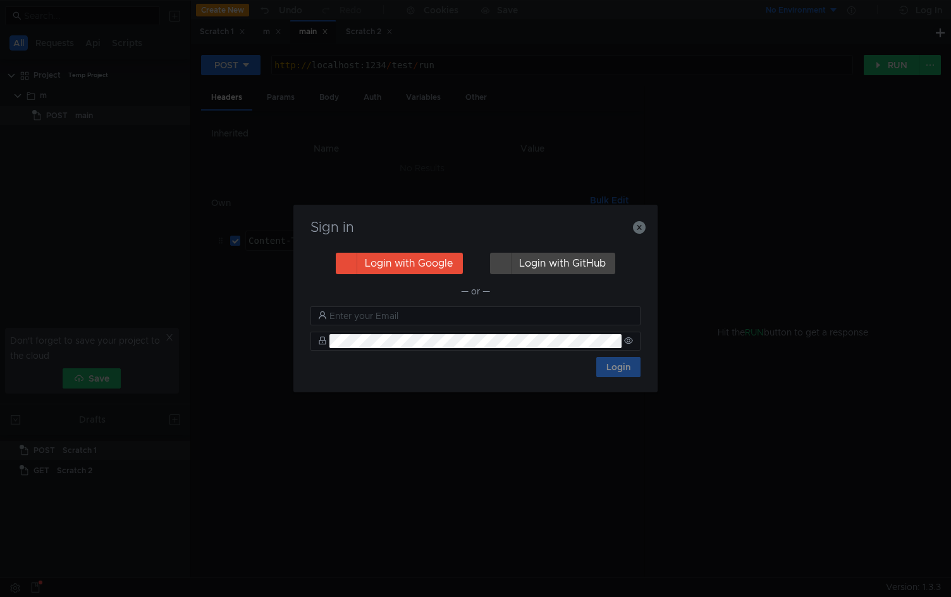
click at [434, 268] on button "Login with Google" at bounding box center [399, 263] width 127 height 21
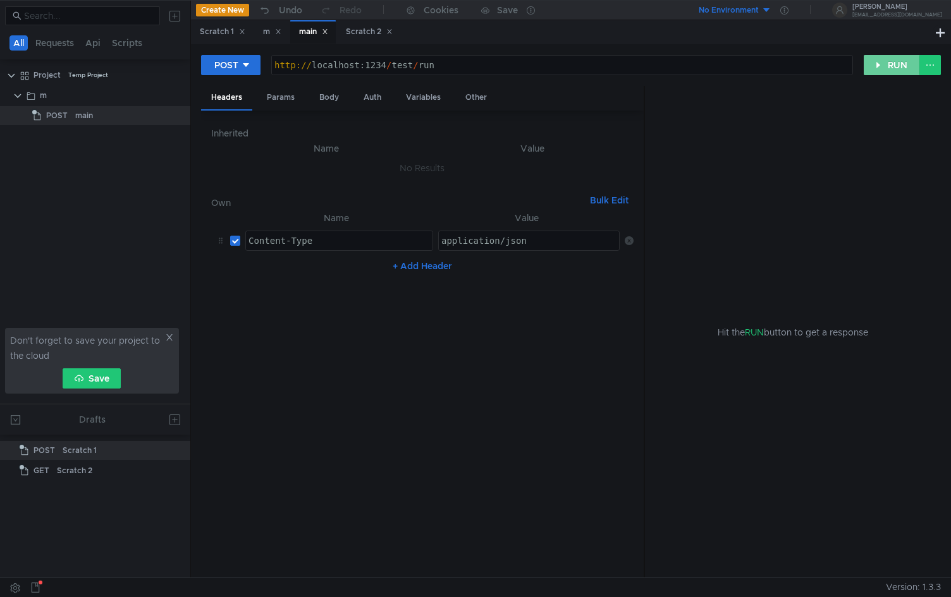
click at [897, 64] on button "RUN" at bounding box center [892, 65] width 56 height 20
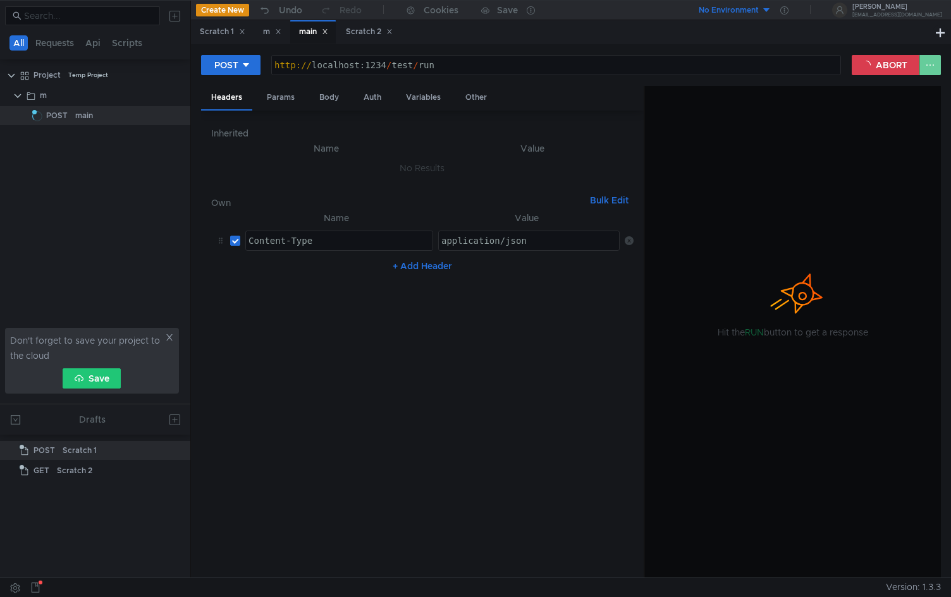
click at [926, 64] on button at bounding box center [929, 65] width 21 height 20
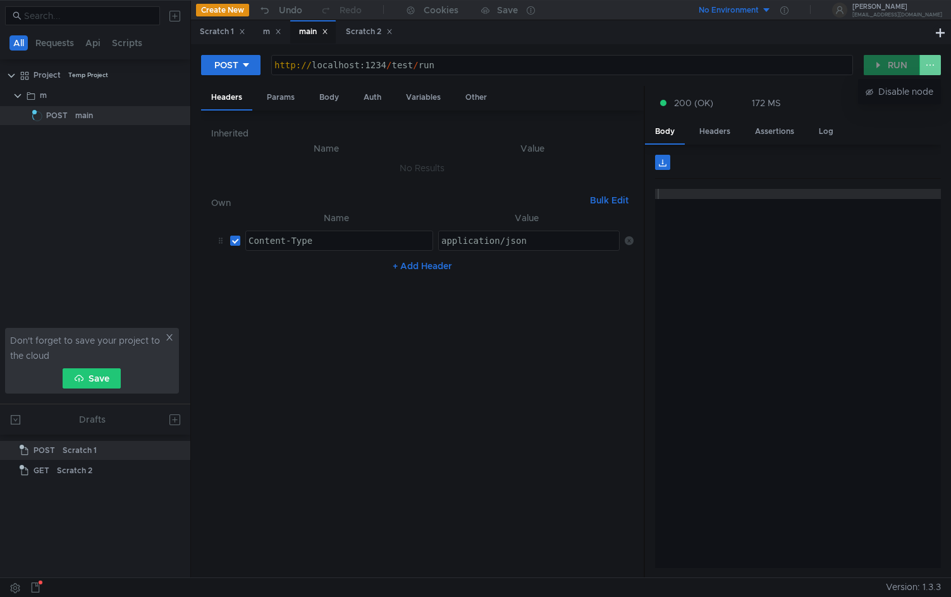
click at [926, 64] on div at bounding box center [475, 298] width 951 height 597
click at [709, 130] on div "Headers" at bounding box center [714, 131] width 51 height 23
click at [664, 130] on div "Body" at bounding box center [665, 131] width 40 height 23
click at [769, 130] on div "Assertions" at bounding box center [774, 131] width 59 height 23
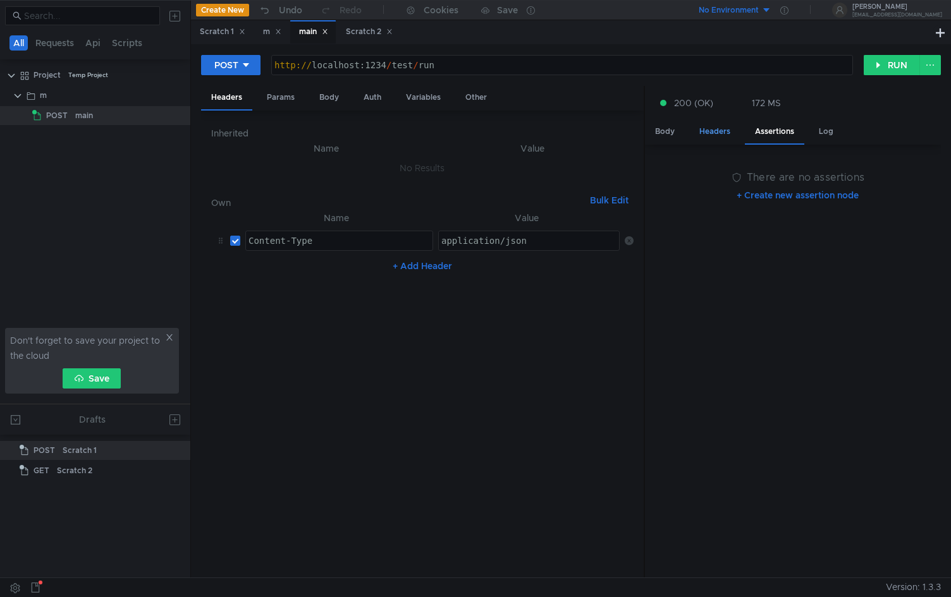
click at [716, 133] on div "Headers" at bounding box center [714, 131] width 51 height 23
click at [654, 132] on div "Body" at bounding box center [665, 131] width 40 height 23
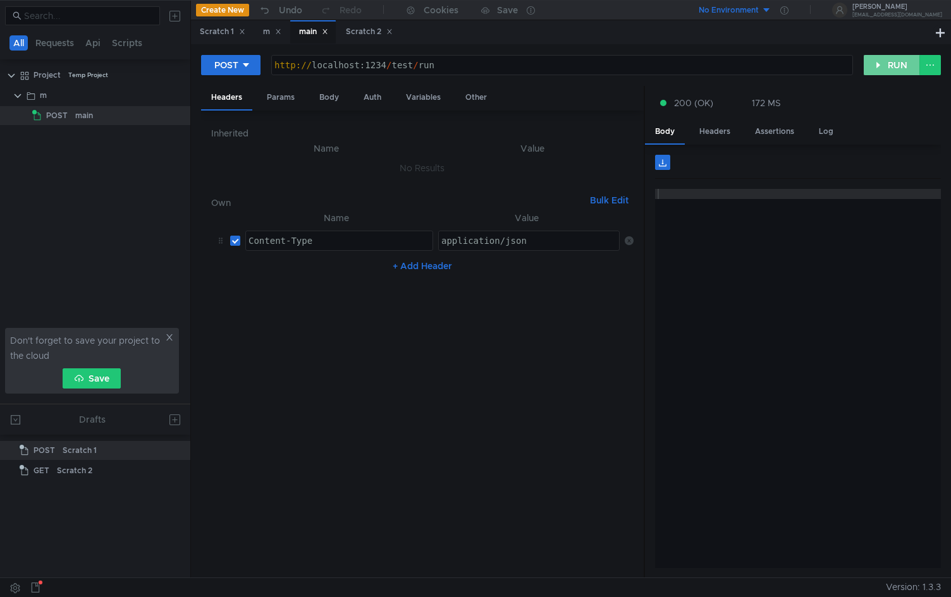
click at [879, 66] on button "RUN" at bounding box center [892, 65] width 56 height 20
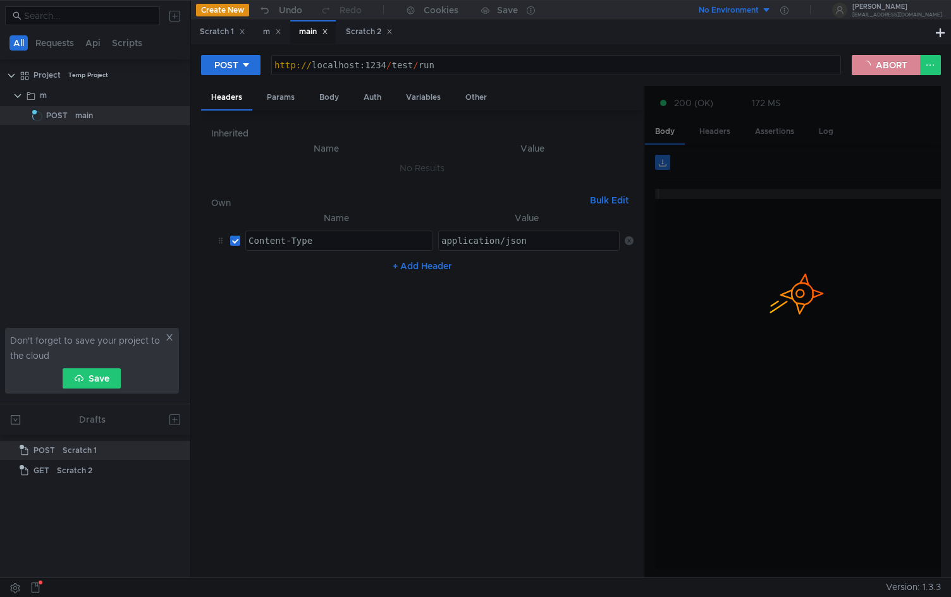
click at [890, 70] on button "ABORT" at bounding box center [886, 65] width 68 height 20
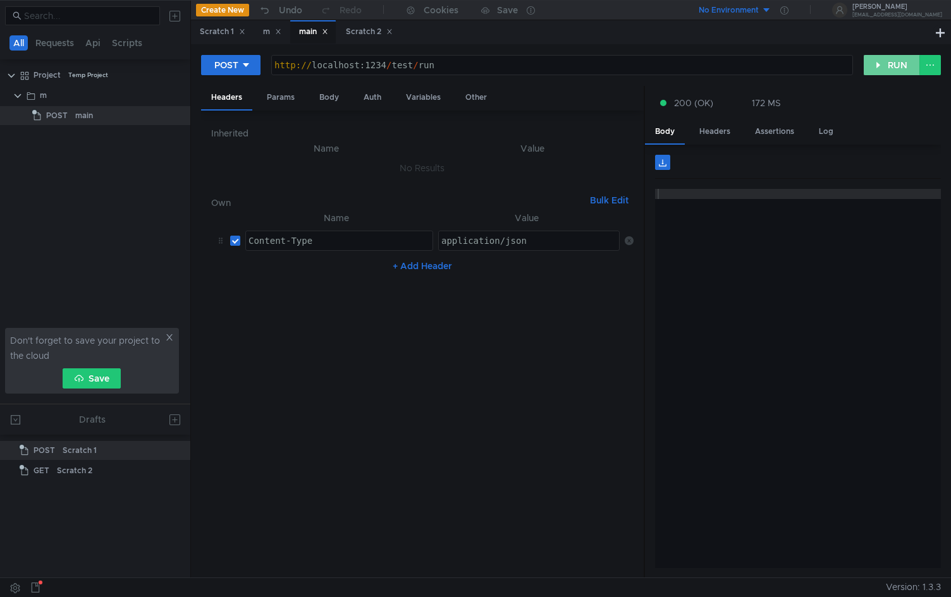
click at [890, 68] on button "RUN" at bounding box center [892, 65] width 56 height 20
